Goal: Navigation & Orientation: Find specific page/section

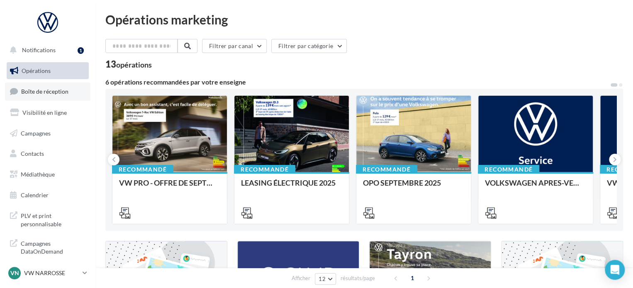
click at [58, 92] on span "Boîte de réception" at bounding box center [44, 91] width 47 height 7
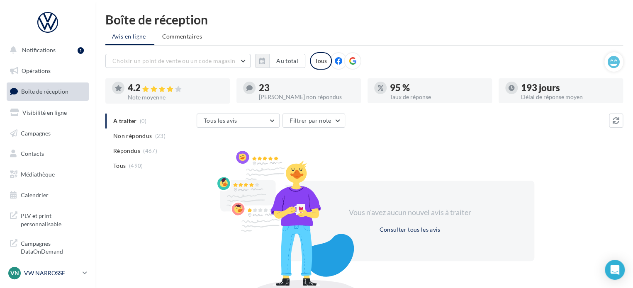
click at [59, 277] on p "VW NARROSSE" at bounding box center [51, 273] width 55 height 8
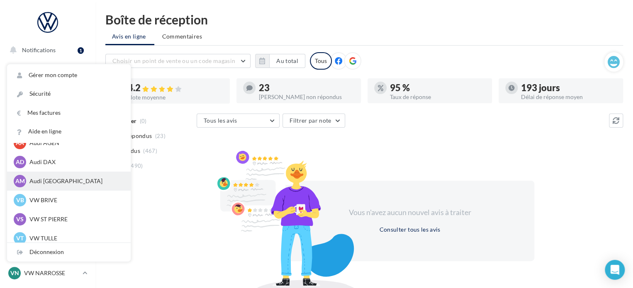
scroll to position [57, 0]
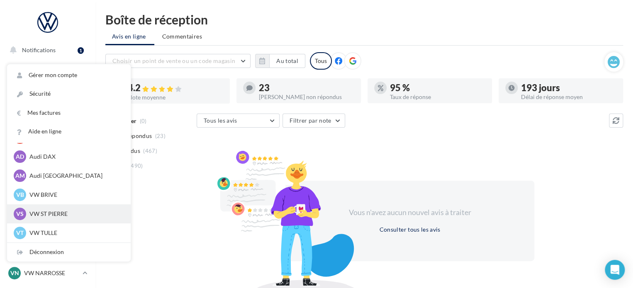
click at [51, 213] on p "VW ST PIERRE" at bounding box center [74, 214] width 91 height 8
